Goal: Navigation & Orientation: Find specific page/section

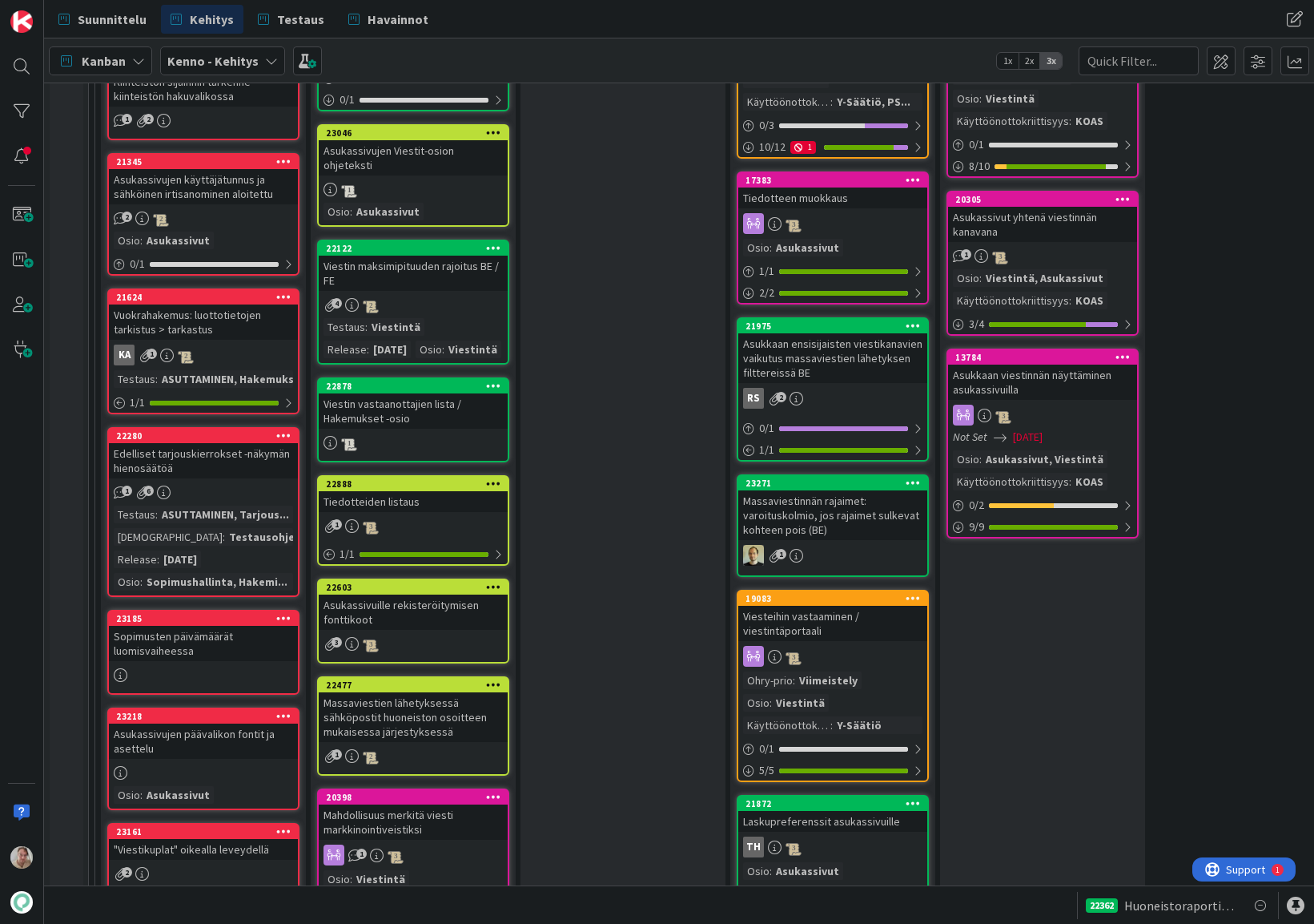
scroll to position [1185, 0]
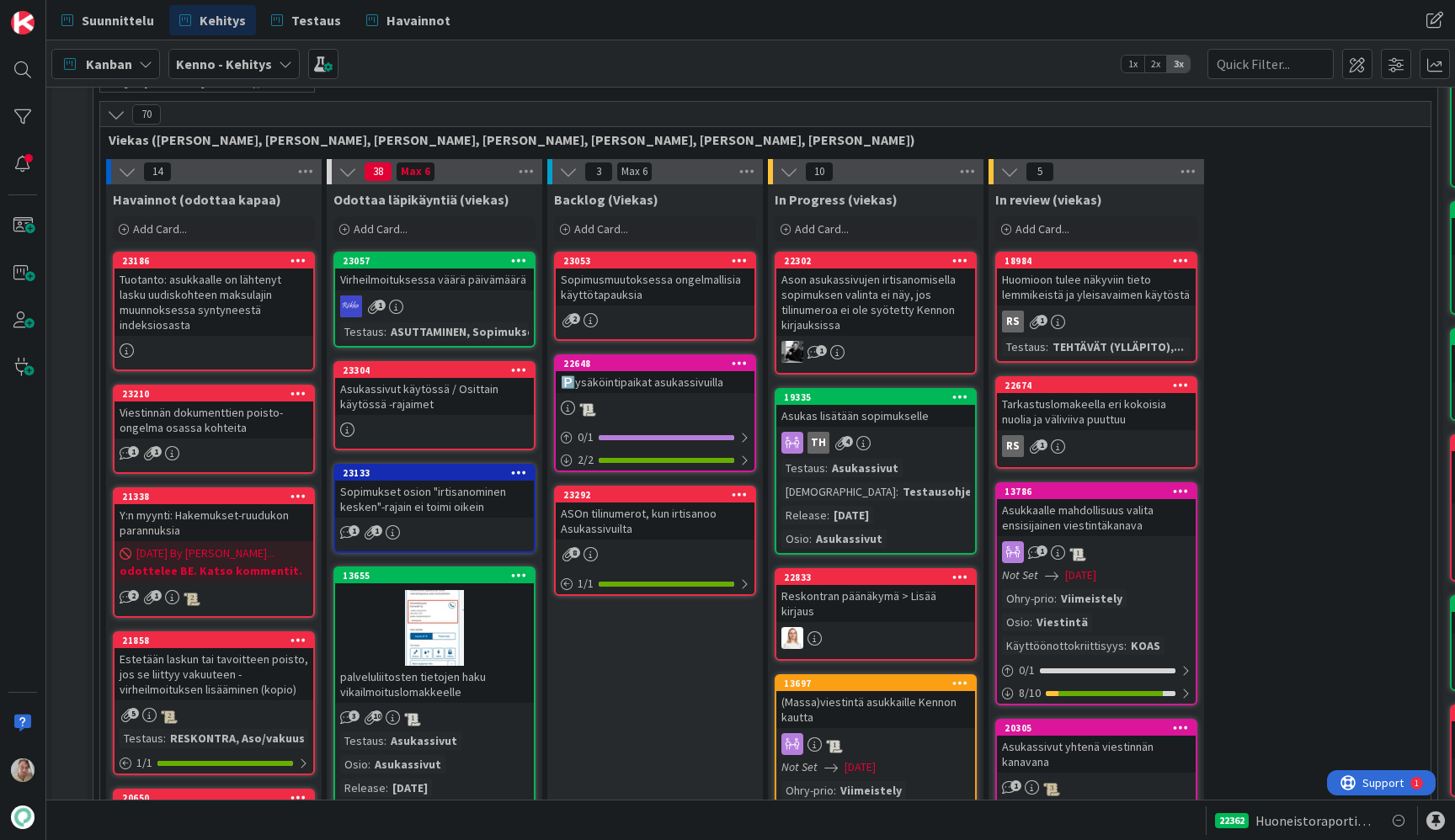
scroll to position [426, 0]
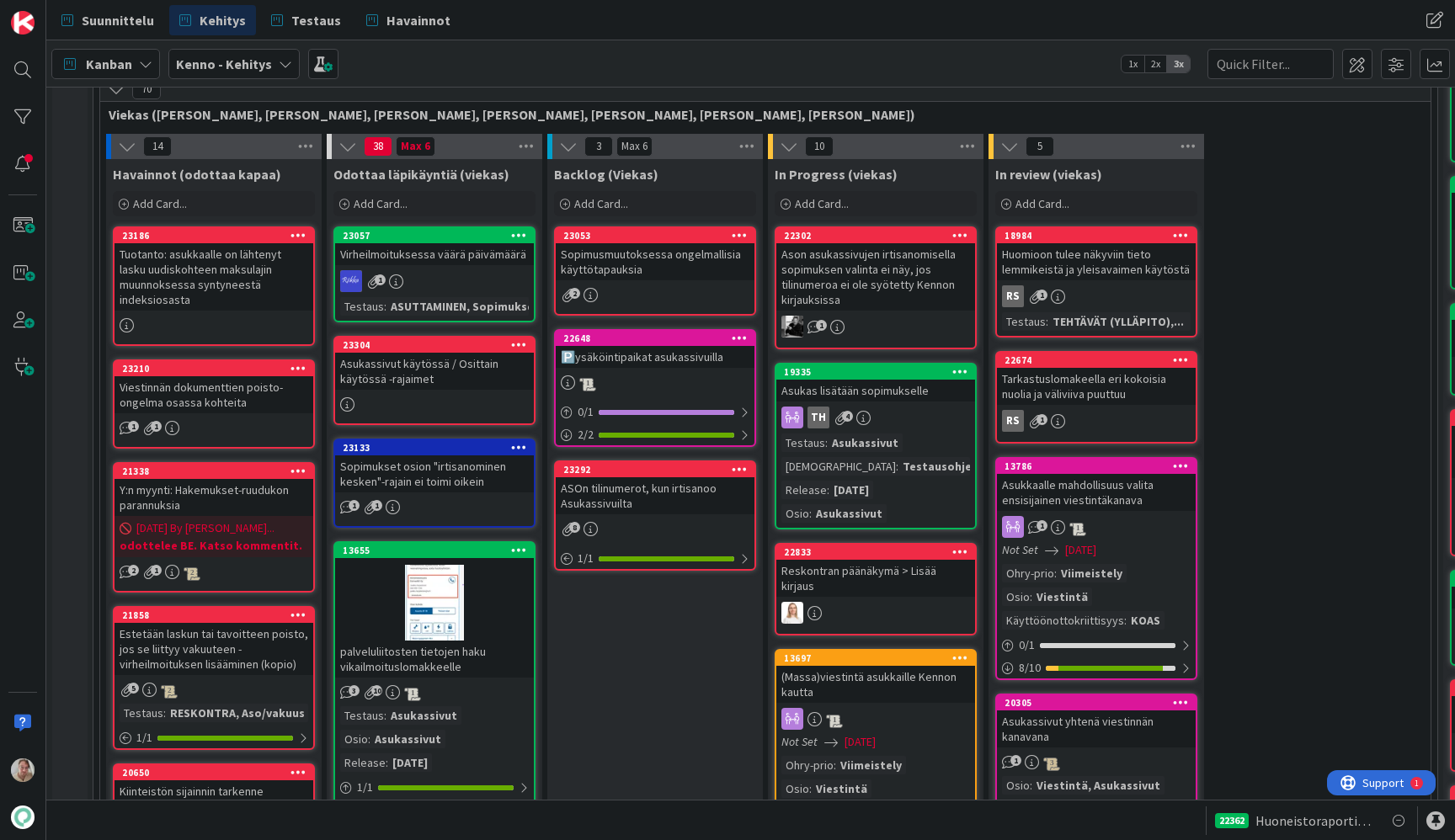
click at [629, 260] on div "Sopimusmuutoksessa ongelmallisia käyttötapauksia" at bounding box center [655, 261] width 199 height 37
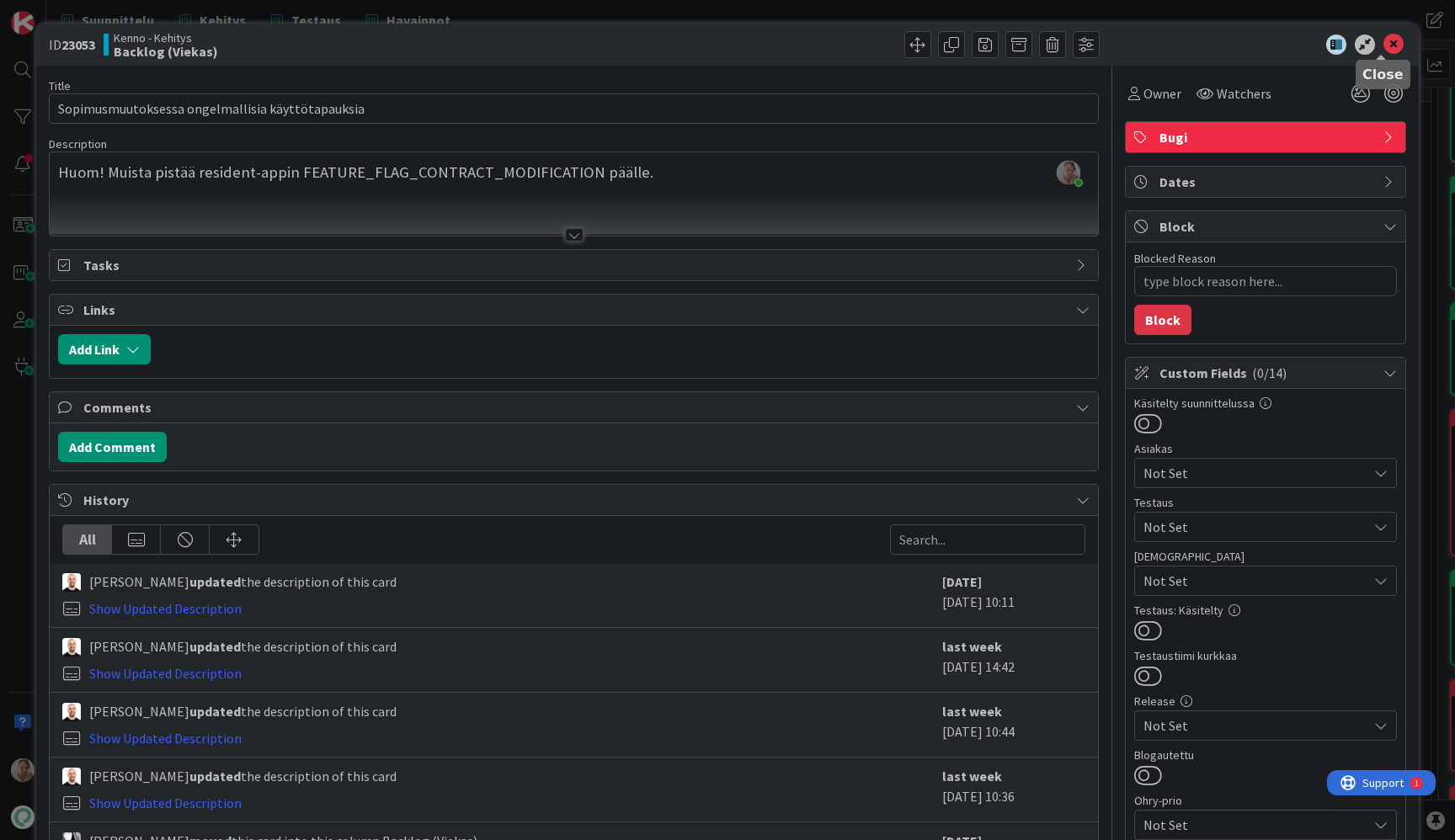
click at [1383, 48] on icon at bounding box center [1393, 44] width 20 height 20
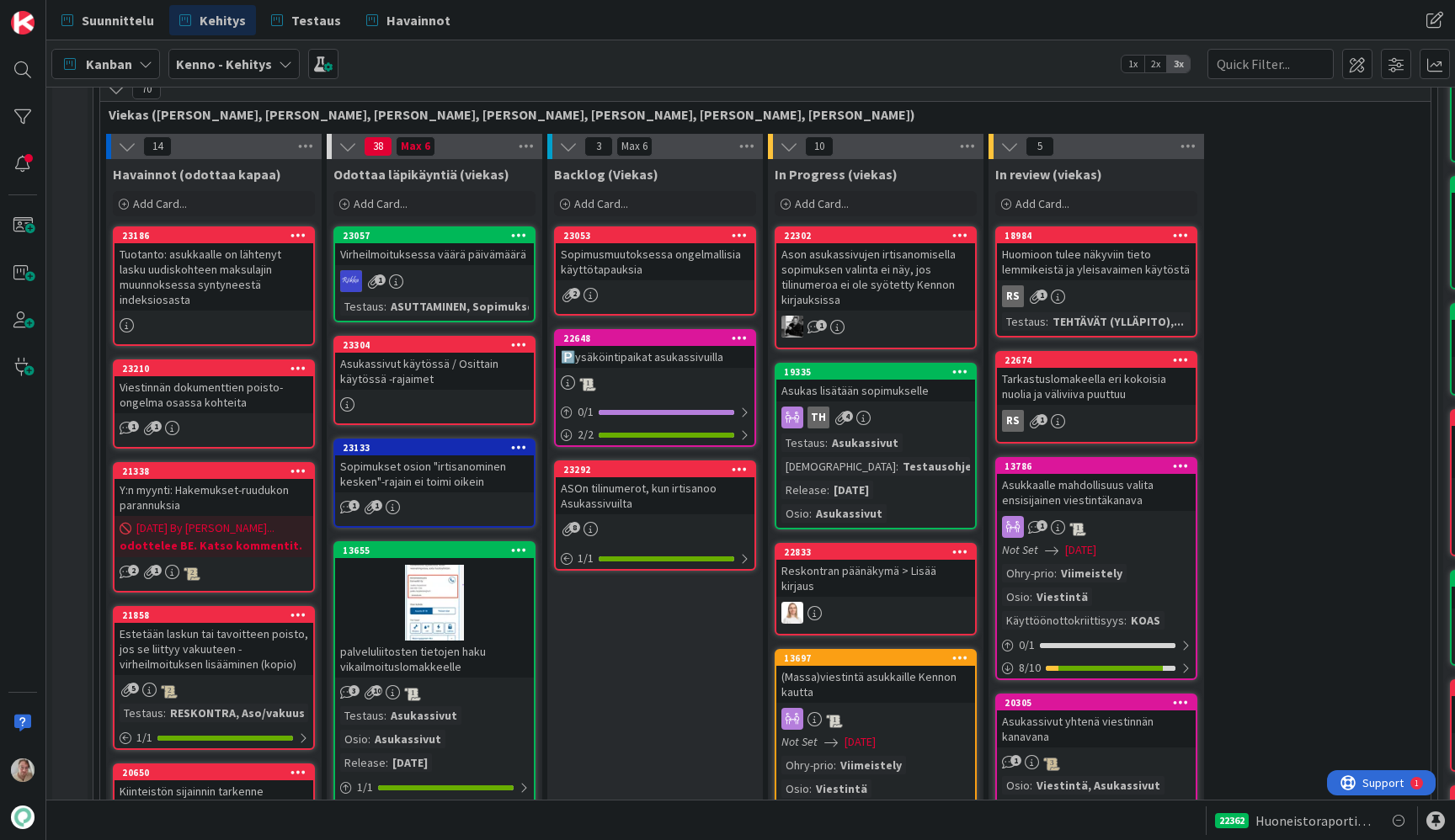
click at [657, 502] on div "ASOn tilinumerot, kun irtisanoo Asukassivuilta" at bounding box center [655, 495] width 199 height 37
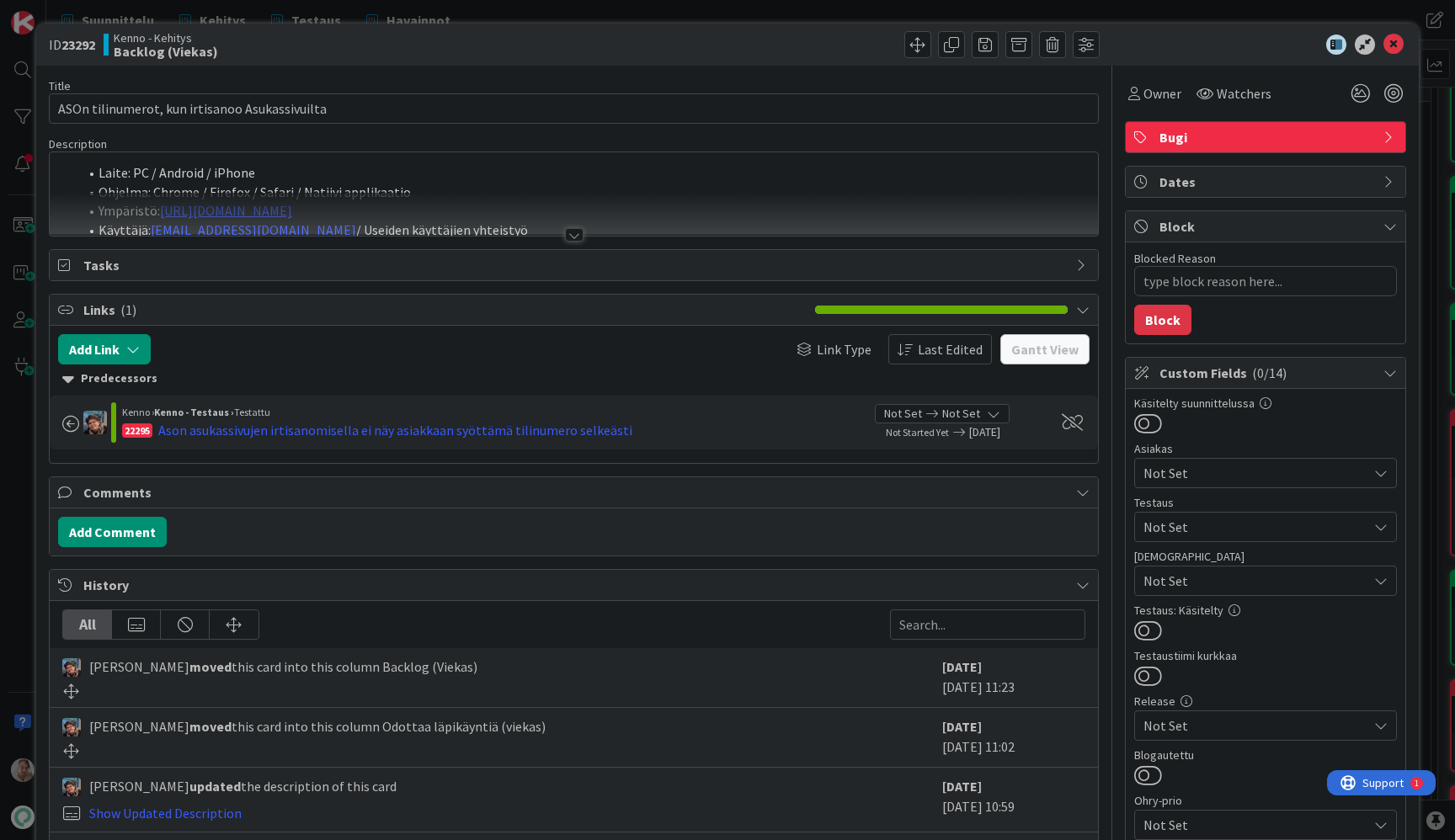
click at [506, 202] on div at bounding box center [574, 215] width 1048 height 43
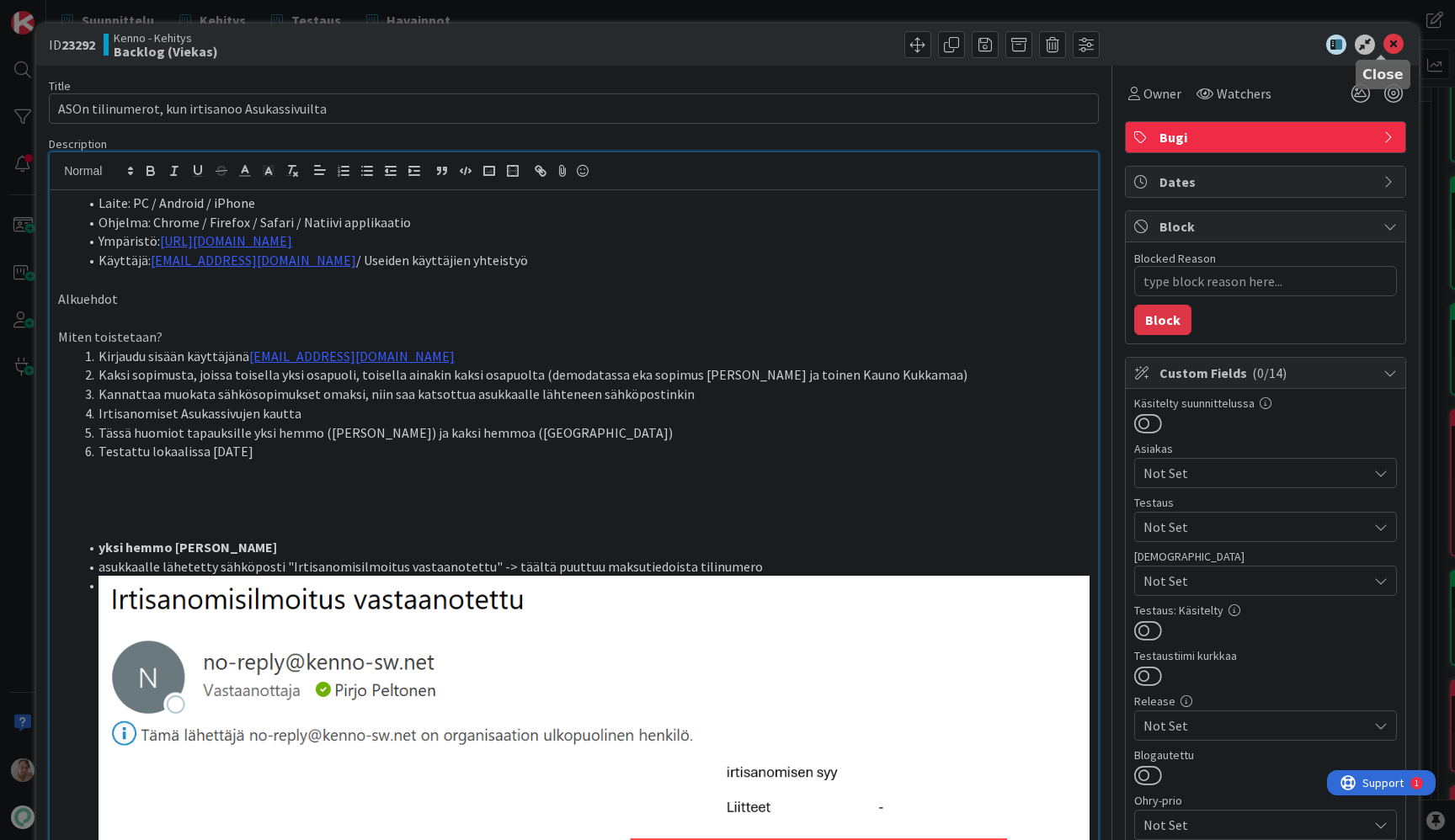
click at [1383, 48] on icon at bounding box center [1393, 44] width 20 height 20
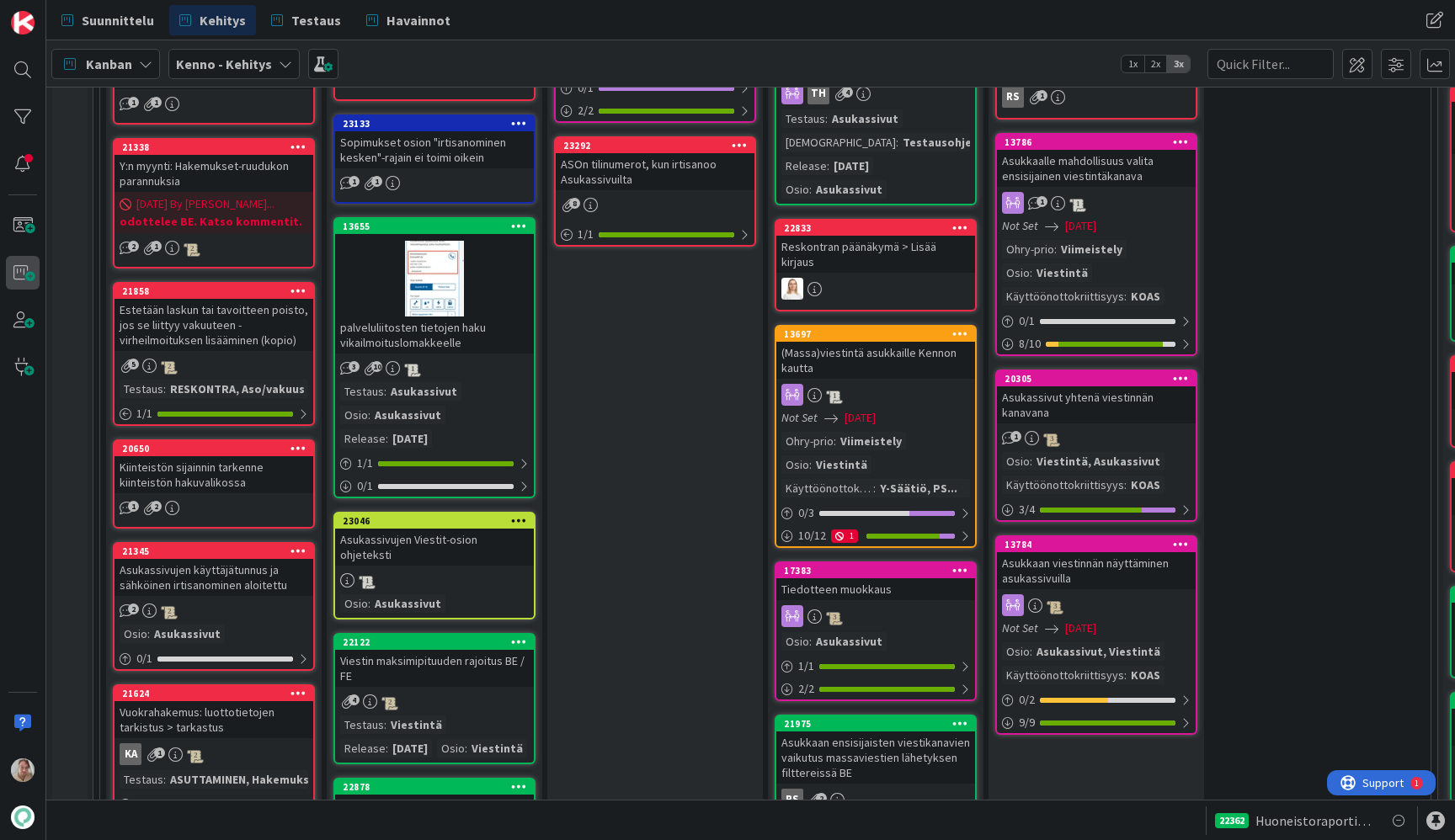
scroll to position [748, 0]
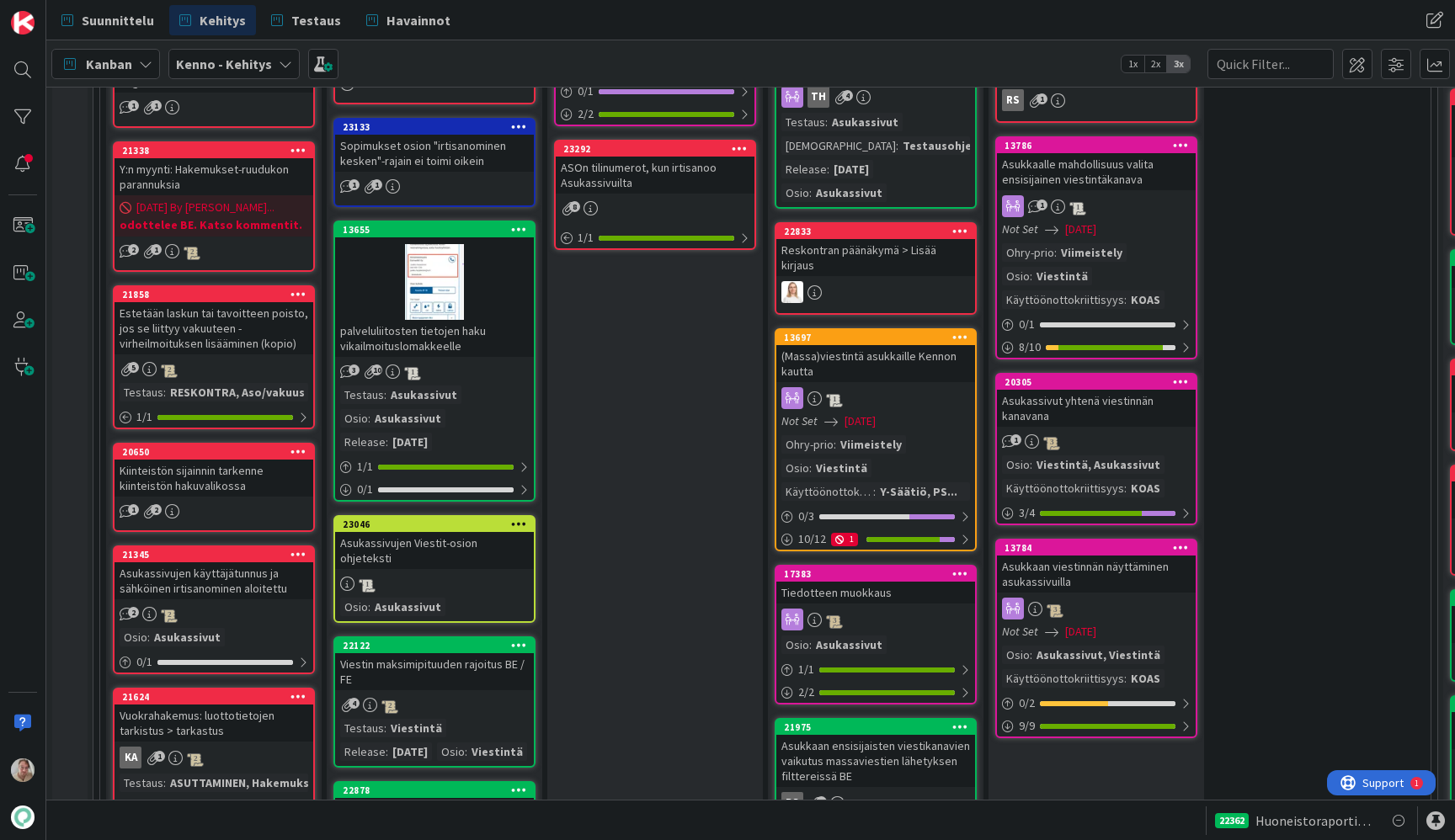
click at [428, 329] on div "palveluliitosten tietojen haku vikailmoituslomakkeelle" at bounding box center [434, 338] width 199 height 37
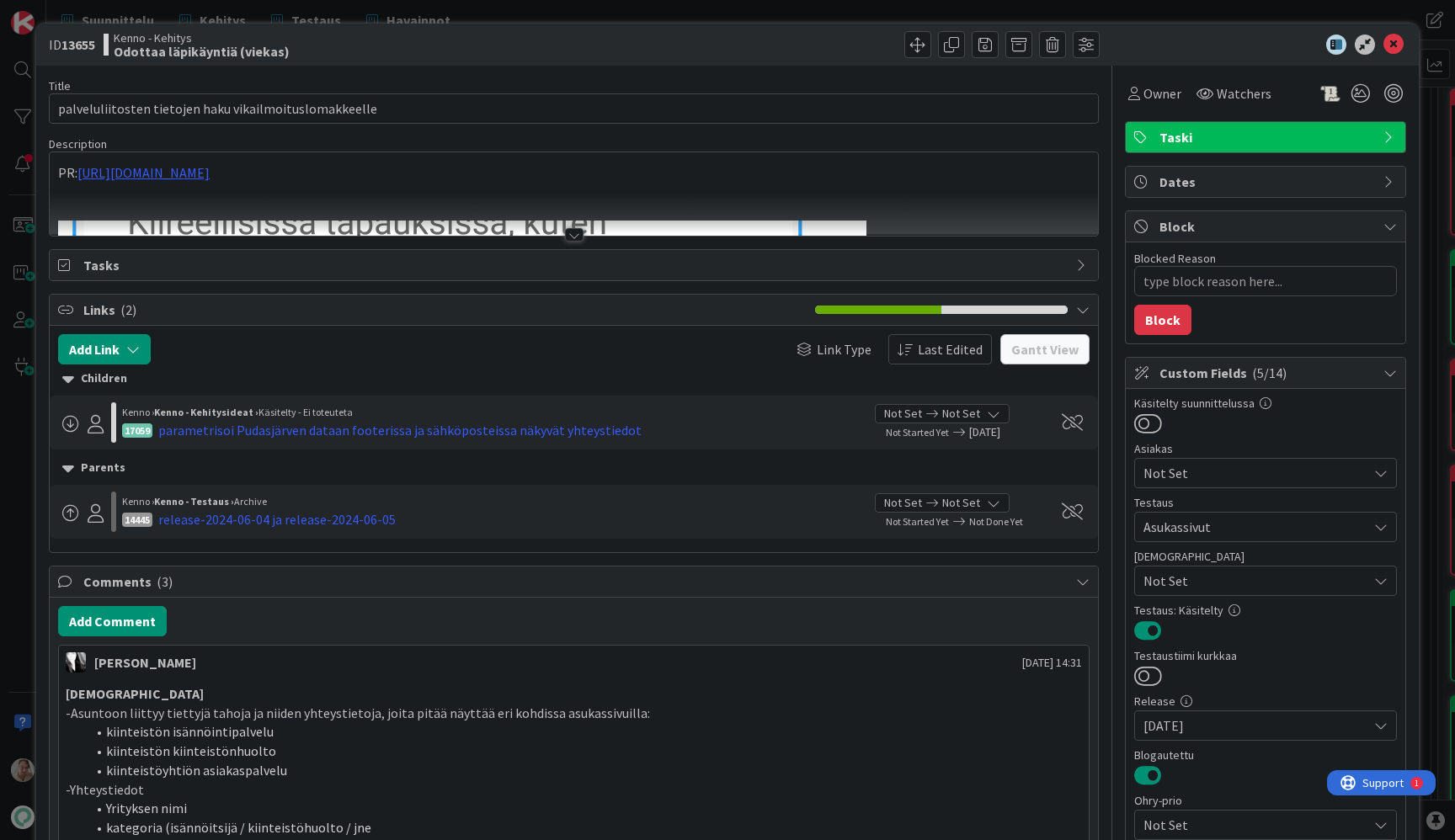
click at [420, 174] on div "PR: [URL][DOMAIN_NAME] Kiinteistöhuollon palveluliitos -> aina yksi kappale näy…" at bounding box center [574, 194] width 1048 height 84
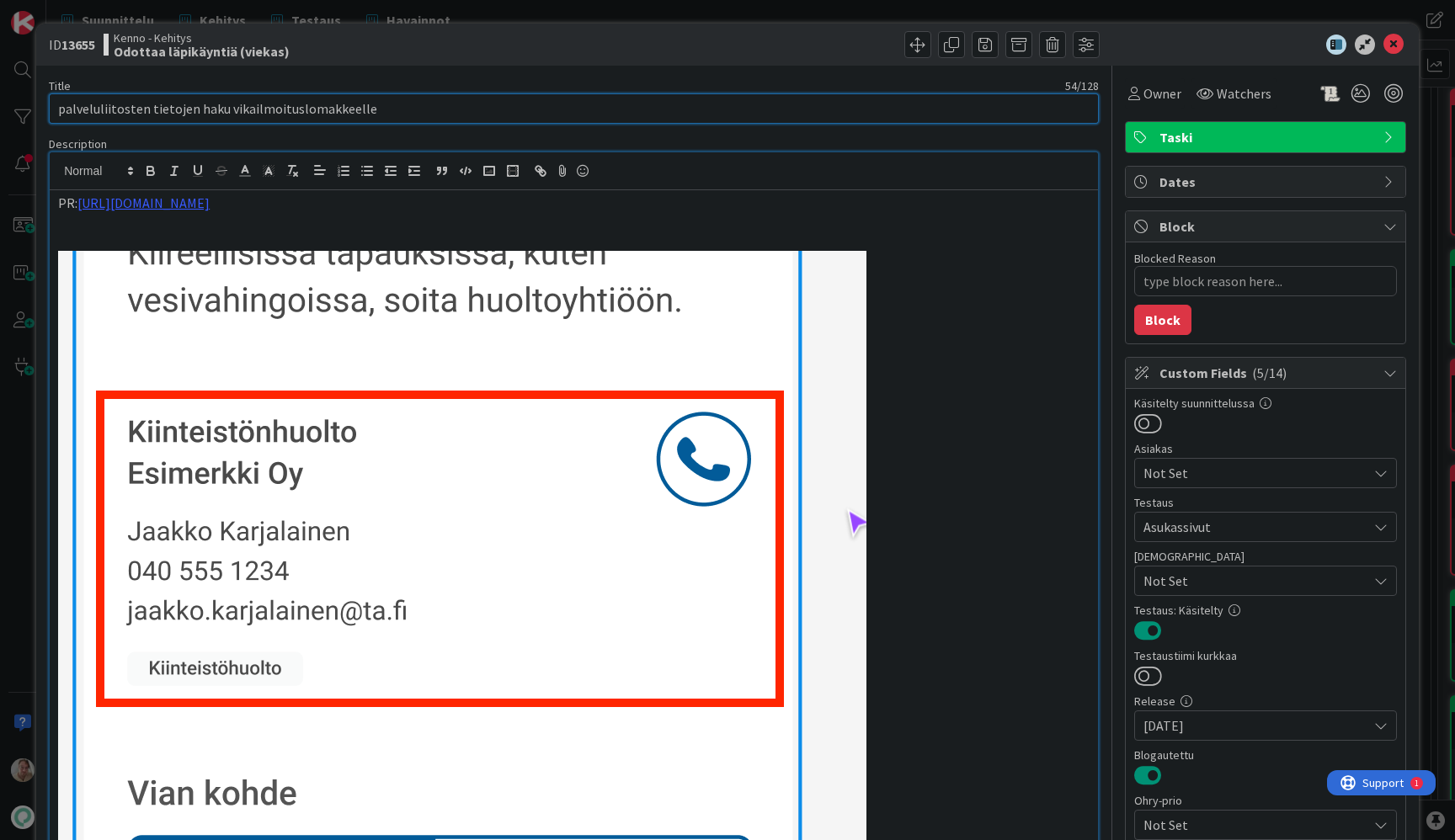
click at [1084, 103] on input "palveluliitosten tietojen haku vikailmoituslomakkeelle" at bounding box center [574, 108] width 1050 height 30
click at [1144, 92] on span "Owner" at bounding box center [1163, 93] width 38 height 20
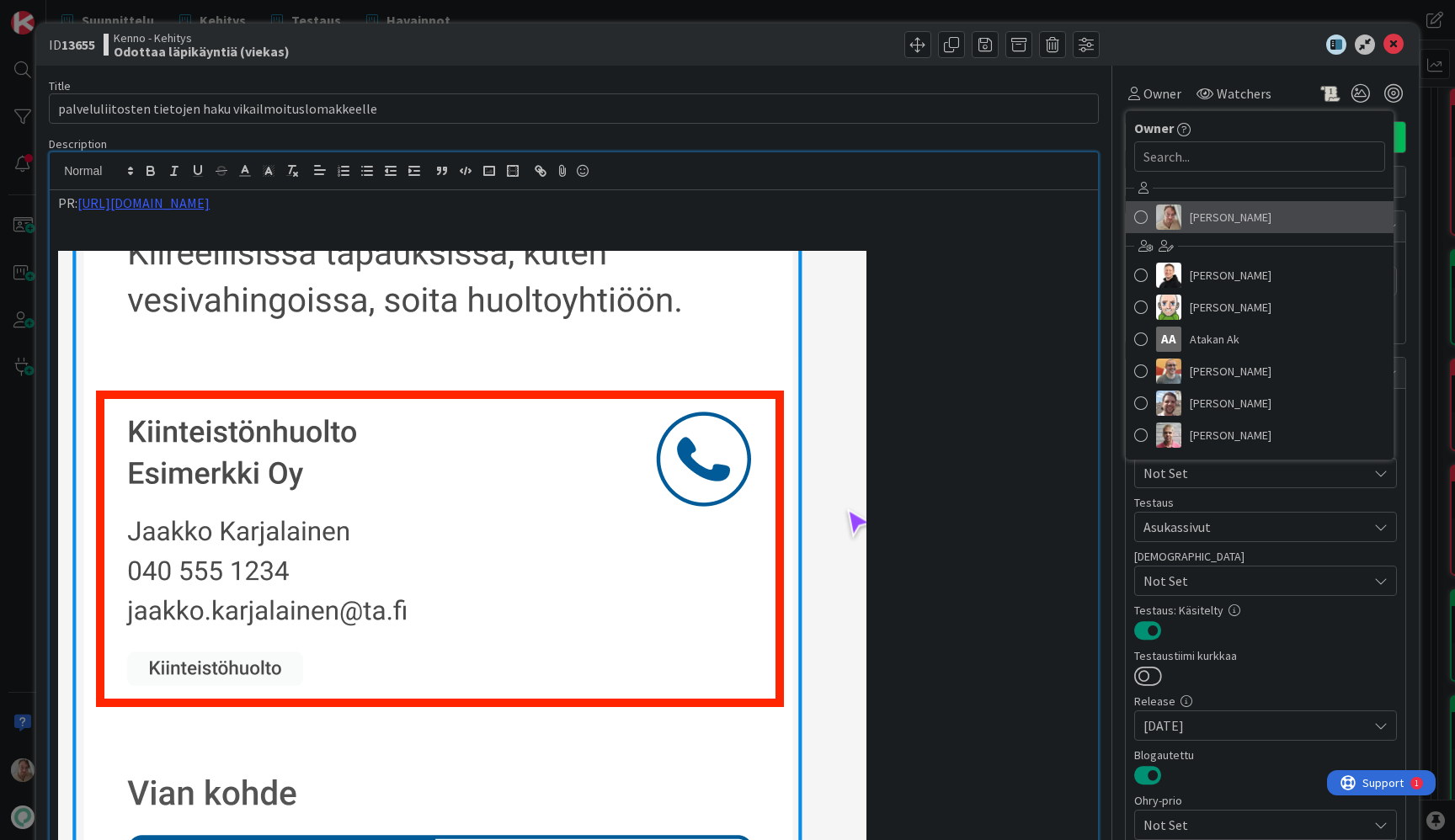
drag, startPoint x: 1188, startPoint y: 225, endPoint x: 1217, endPoint y: 175, distance: 57.8
click at [1190, 224] on span "[PERSON_NAME]" at bounding box center [1231, 216] width 82 height 25
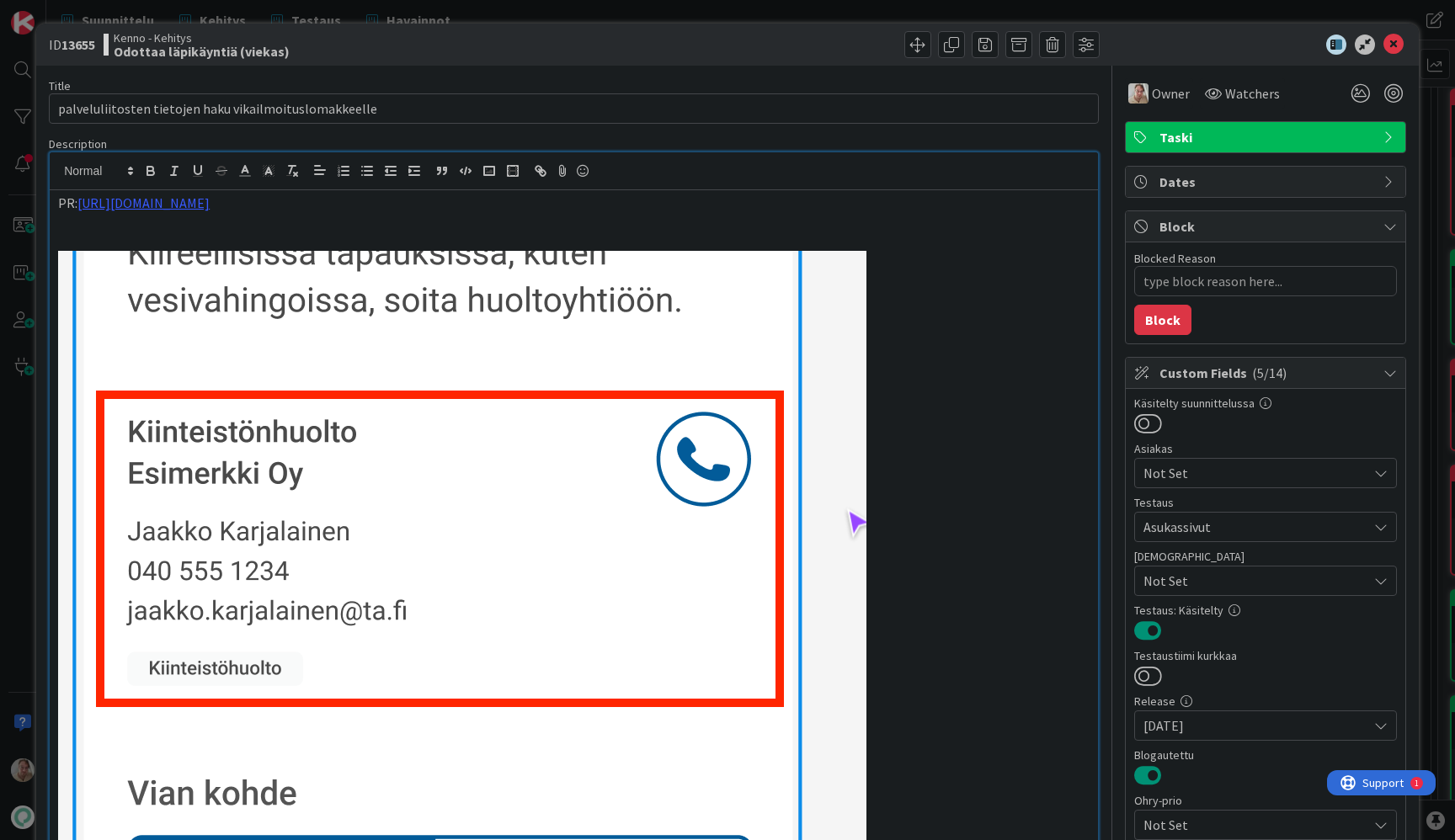
type textarea "x"
click at [1383, 50] on icon at bounding box center [1393, 44] width 20 height 20
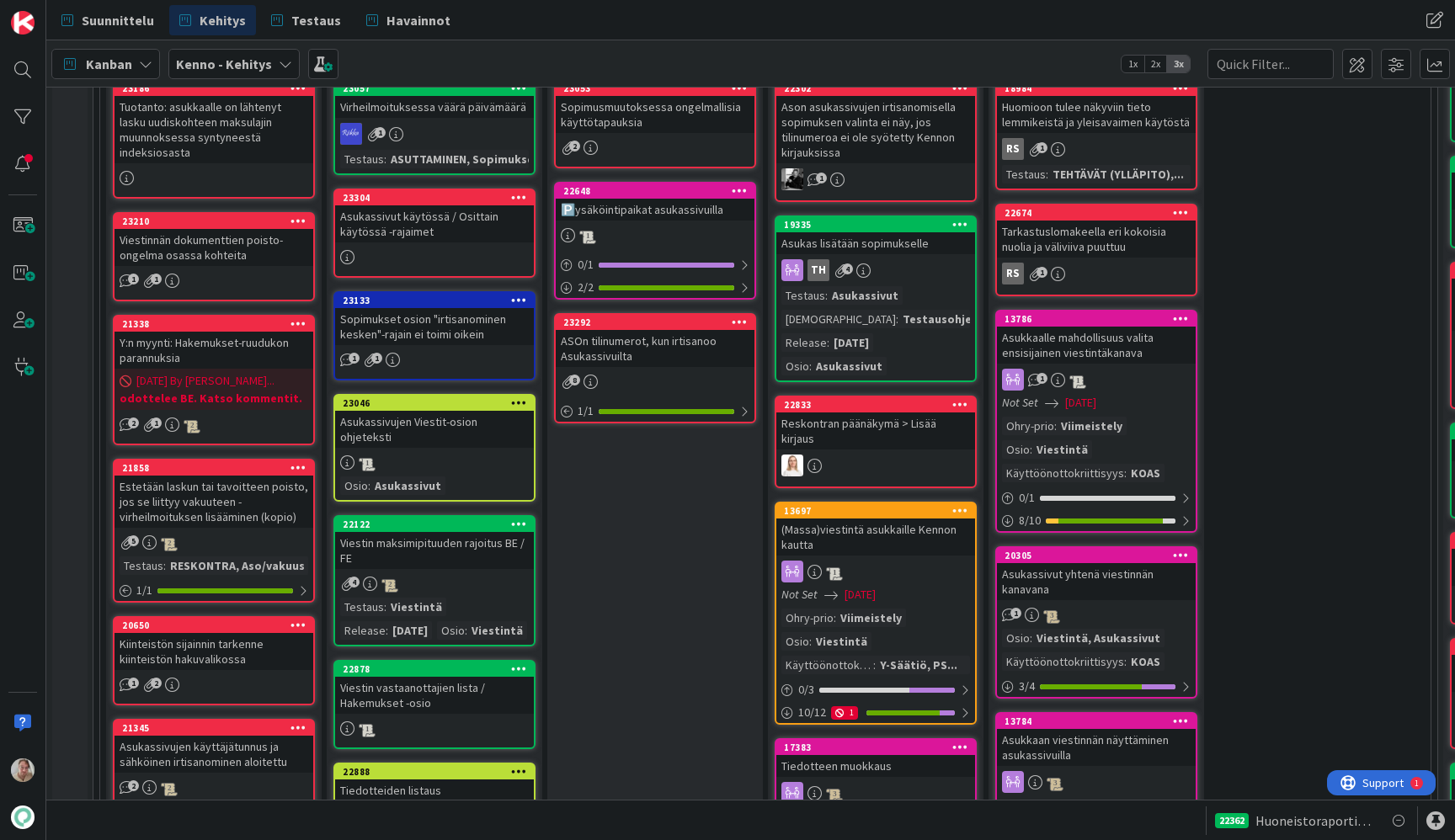
scroll to position [542, 0]
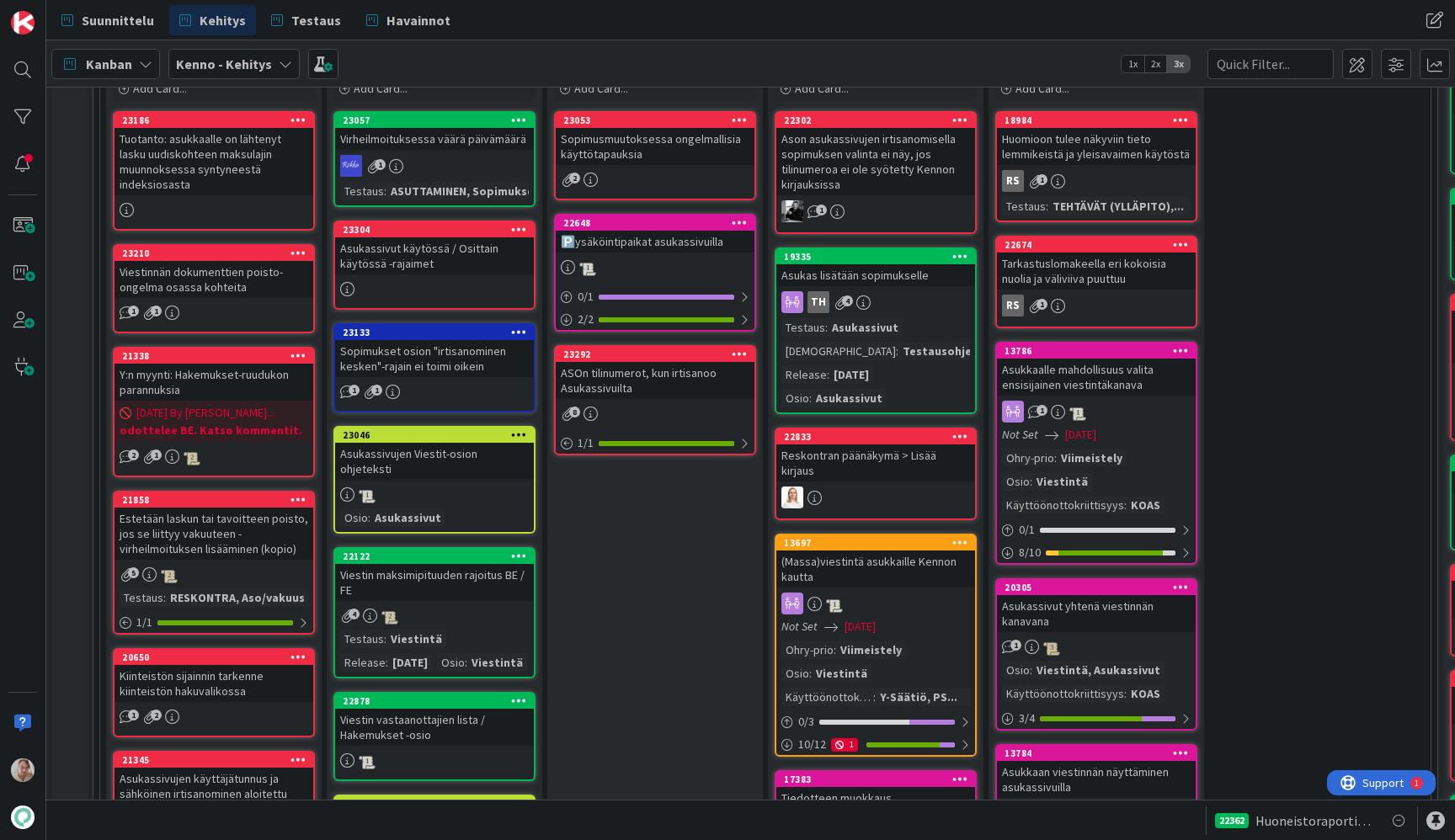
drag, startPoint x: 416, startPoint y: 158, endPoint x: 465, endPoint y: 9, distance: 156.9
